Goal: Information Seeking & Learning: Learn about a topic

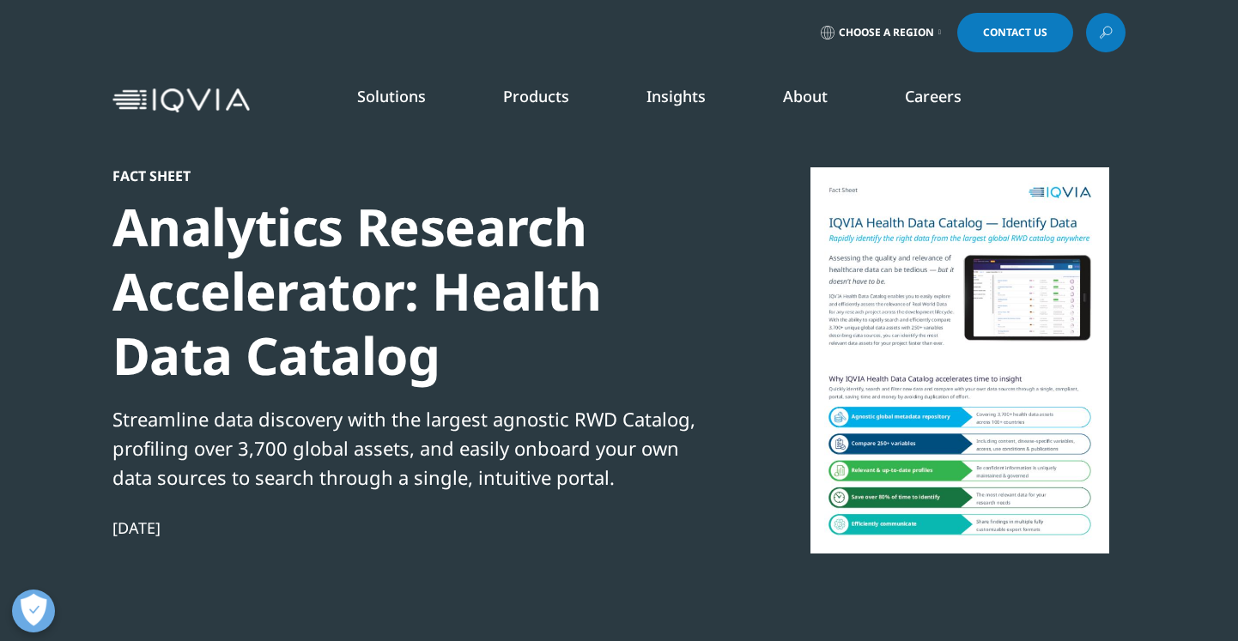
scroll to position [308, 1013]
click at [921, 340] on div at bounding box center [959, 360] width 331 height 386
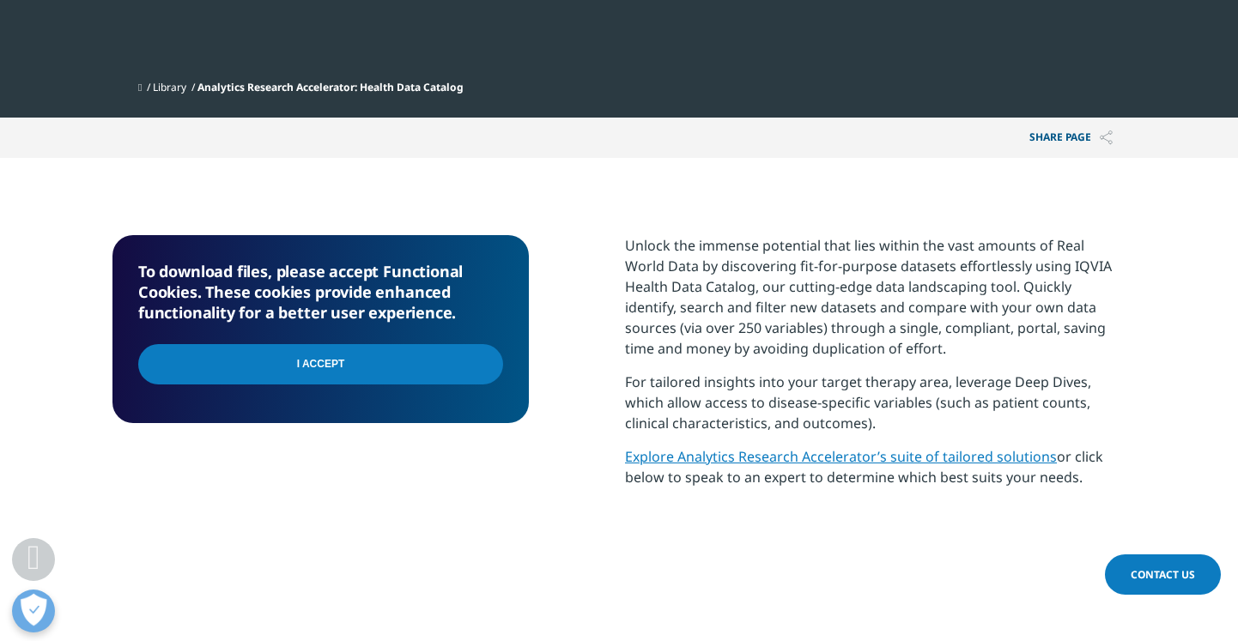
scroll to position [639, 0]
click at [338, 371] on input "I Accept" at bounding box center [320, 363] width 365 height 40
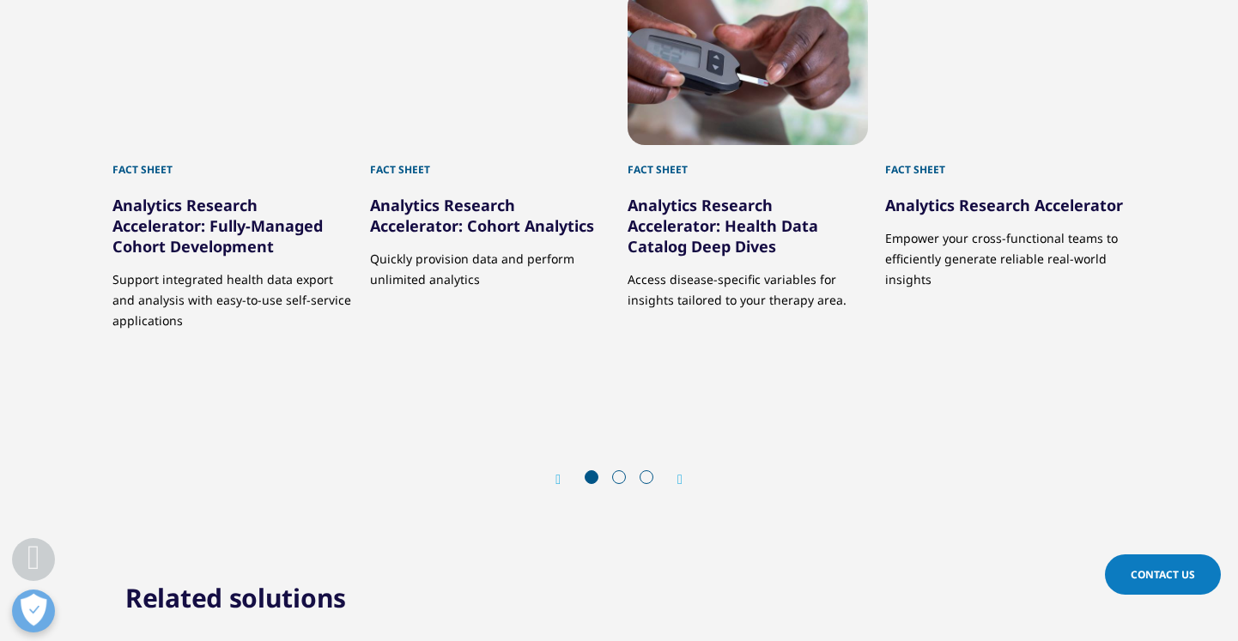
scroll to position [2085, 0]
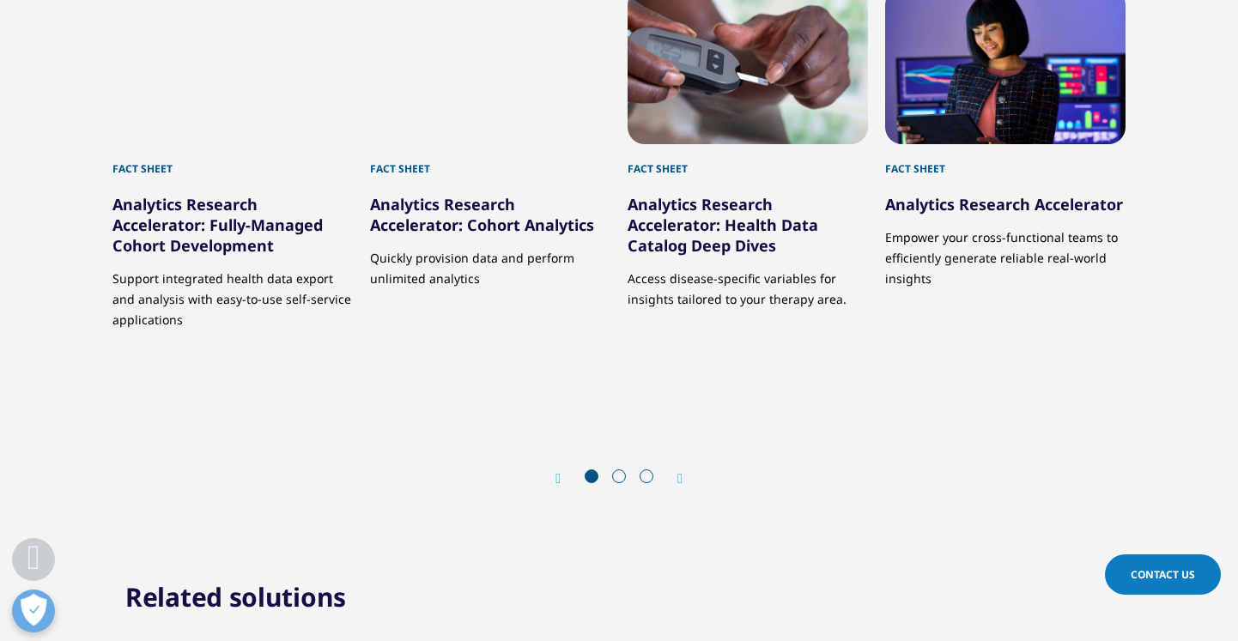
click at [680, 235] on link "Analytics Research Accelerator: Health Data Catalog Deep Dives" at bounding box center [722, 225] width 191 height 62
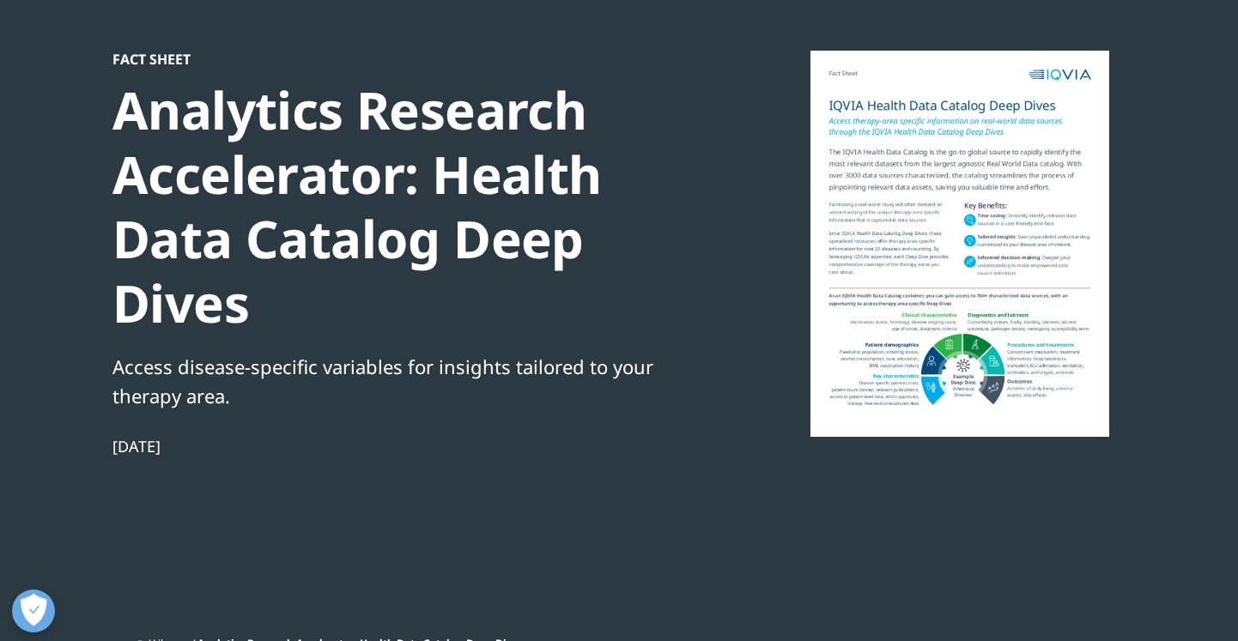
scroll to position [105, 0]
